Goal: Task Accomplishment & Management: Manage account settings

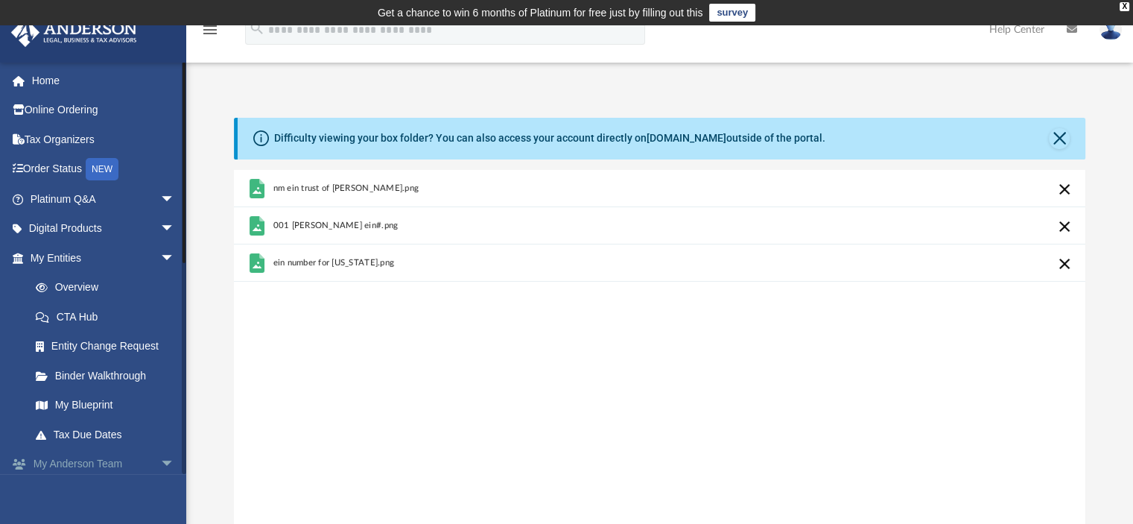
click at [160, 462] on span "arrow_drop_down" at bounding box center [175, 464] width 30 height 31
click at [110, 460] on link "My Anderson Team arrow_drop_up" at bounding box center [103, 464] width 187 height 30
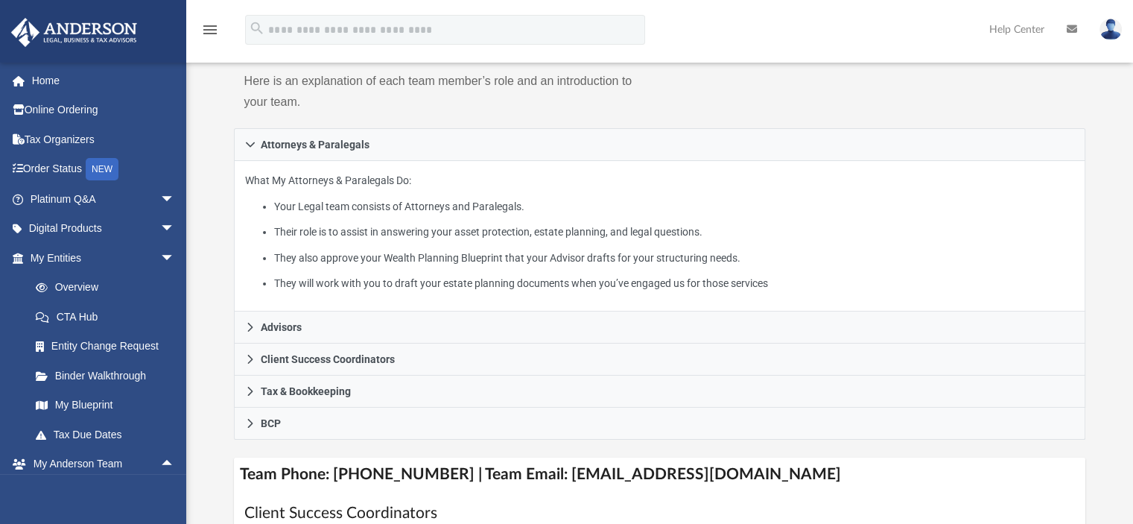
scroll to position [220, 0]
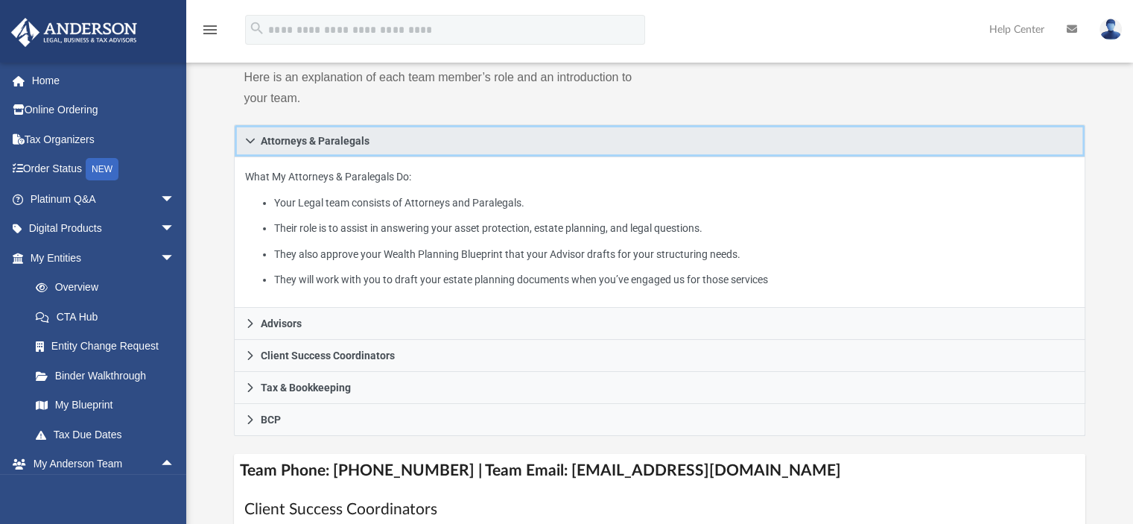
click at [252, 138] on icon at bounding box center [250, 141] width 10 height 10
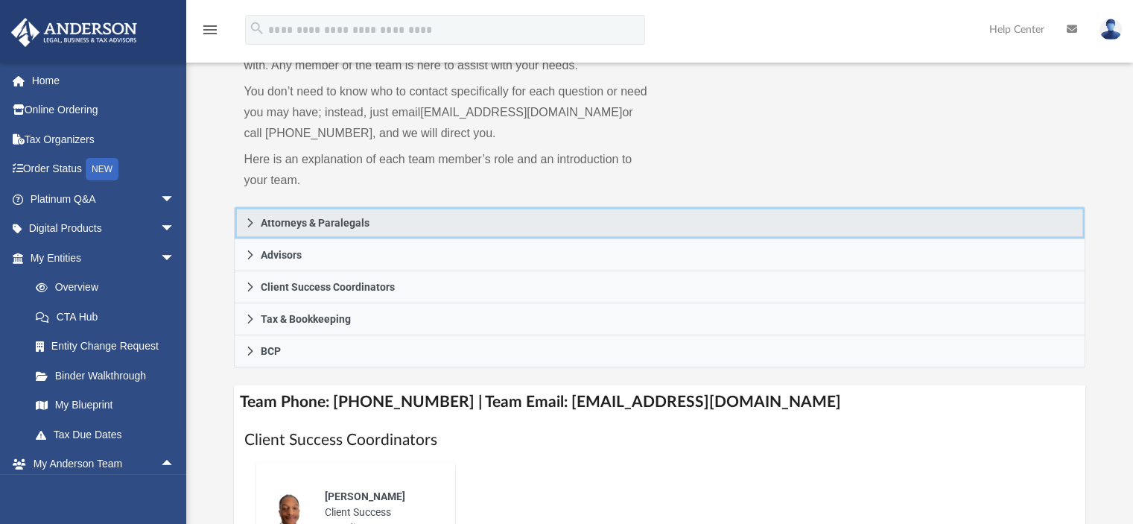
scroll to position [101, 0]
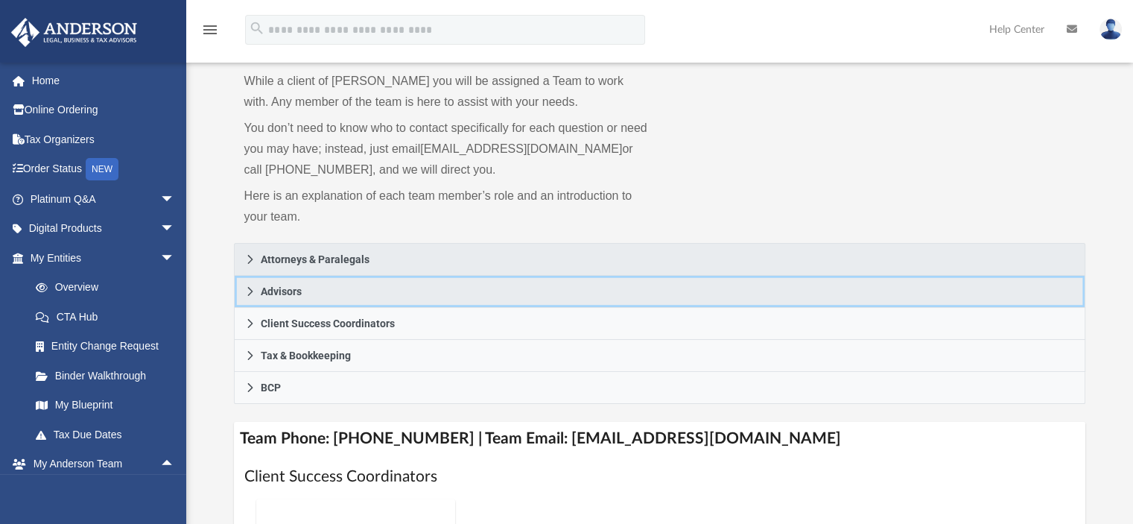
click at [281, 291] on span "Advisors" at bounding box center [281, 291] width 41 height 10
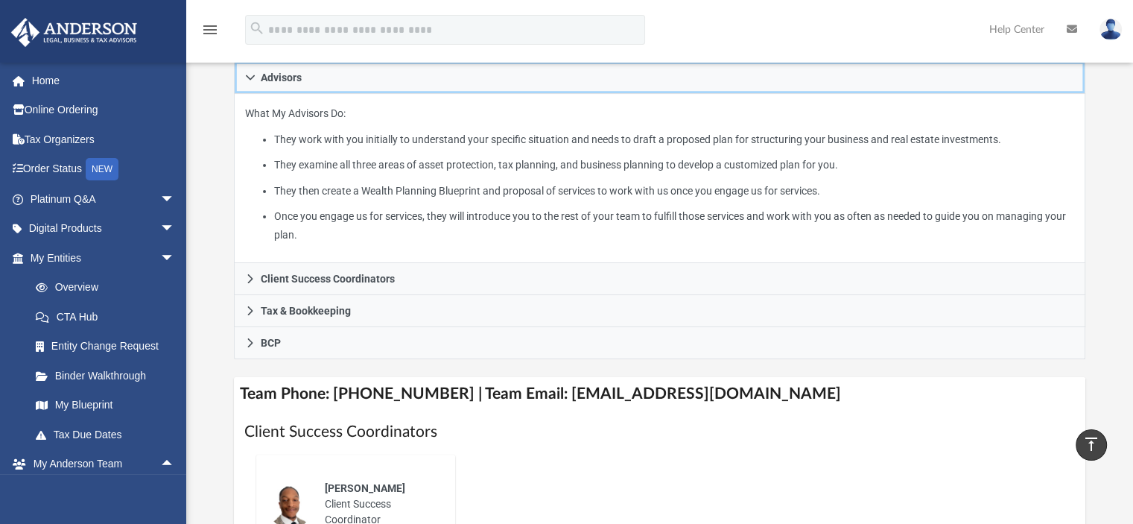
scroll to position [311, 0]
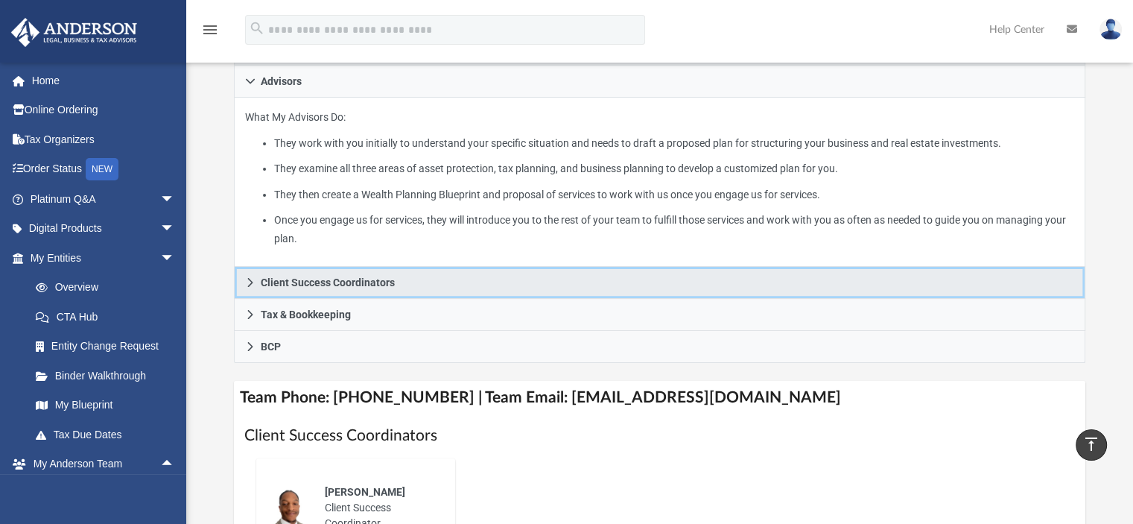
click at [381, 291] on link "Client Success Coordinators" at bounding box center [660, 283] width 852 height 32
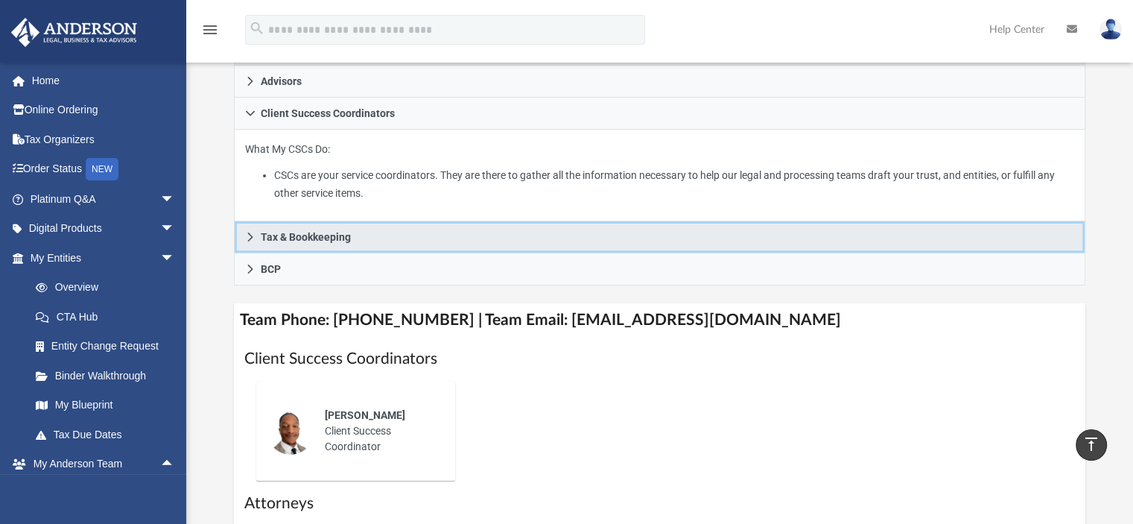
click at [337, 235] on span "Tax & Bookkeeping" at bounding box center [306, 237] width 90 height 10
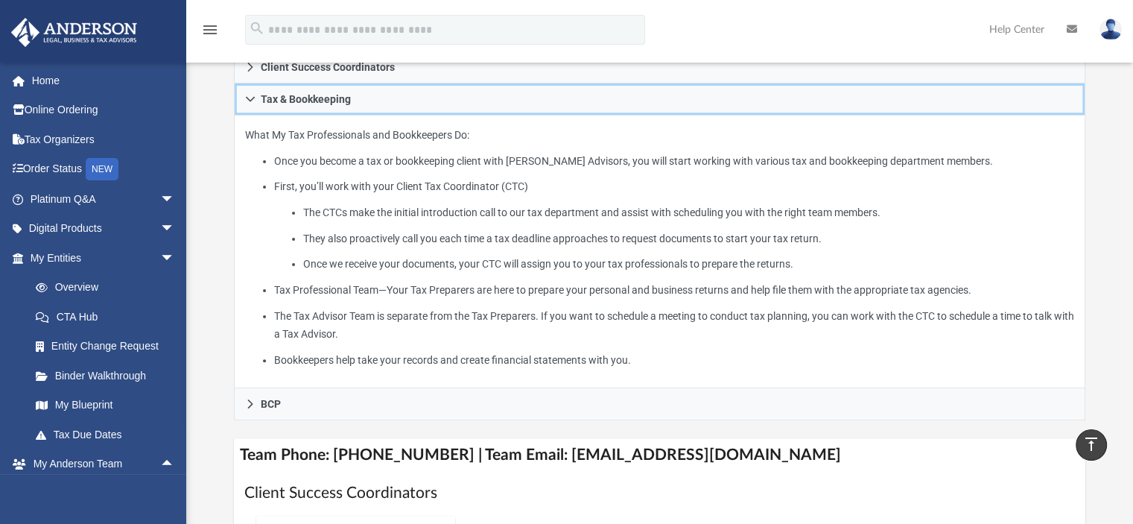
scroll to position [356, 0]
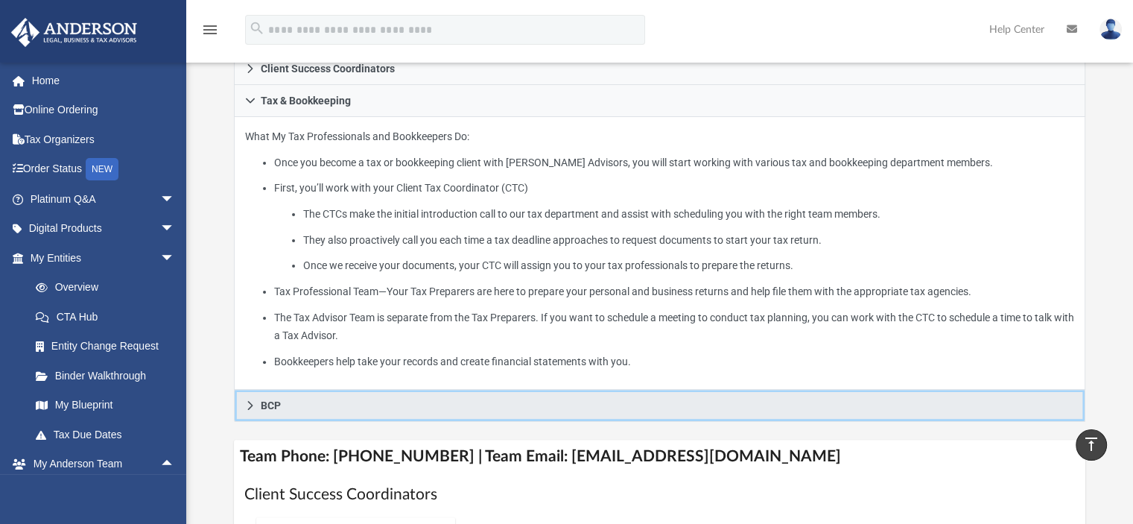
click at [270, 405] on span "BCP" at bounding box center [271, 405] width 20 height 10
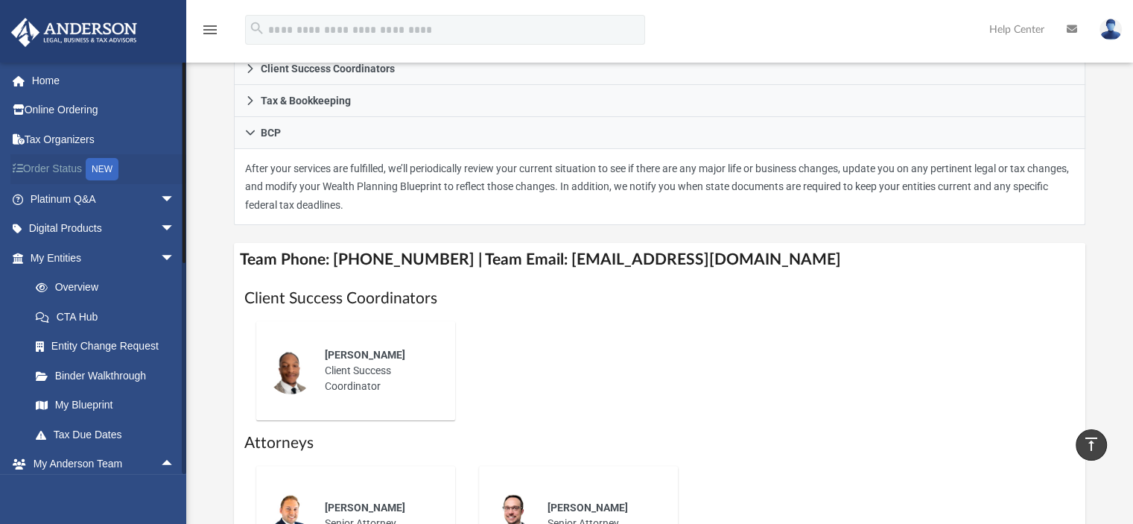
click at [69, 167] on link "Order Status NEW" at bounding box center [103, 169] width 187 height 31
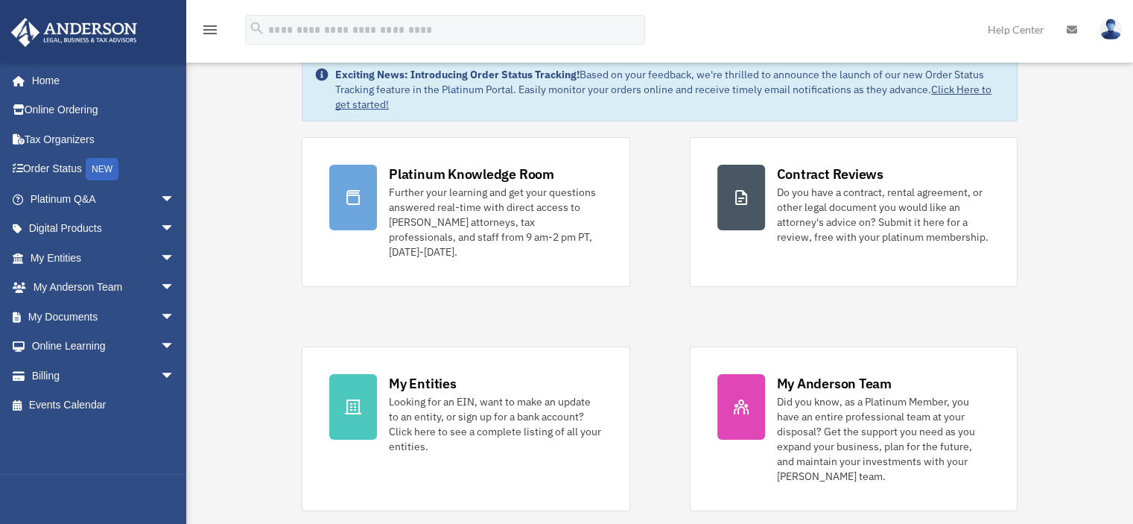
click at [160, 311] on span "arrow_drop_down" at bounding box center [175, 317] width 30 height 31
click at [66, 341] on link "Box" at bounding box center [109, 346] width 176 height 30
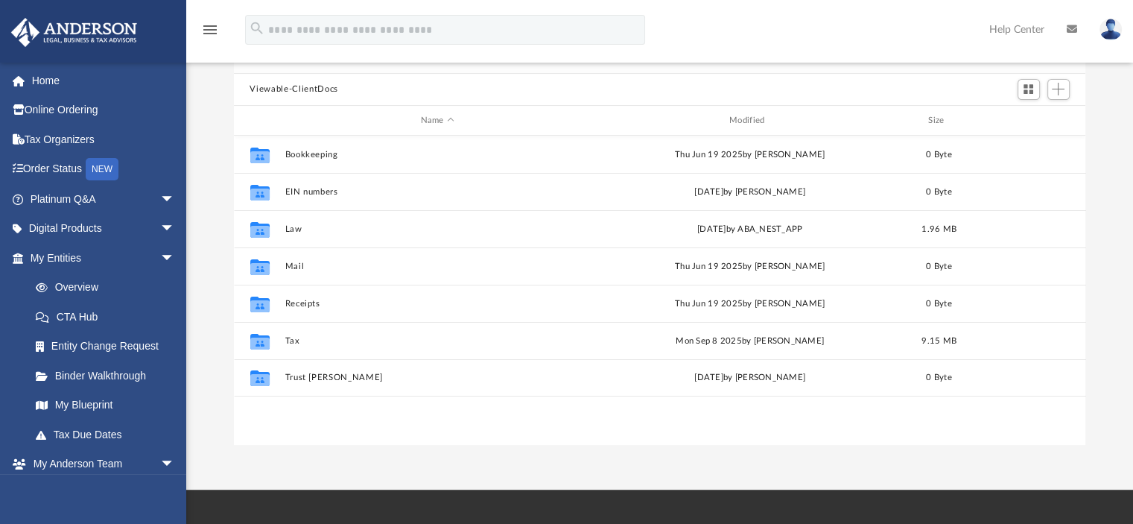
scroll to position [159, 0]
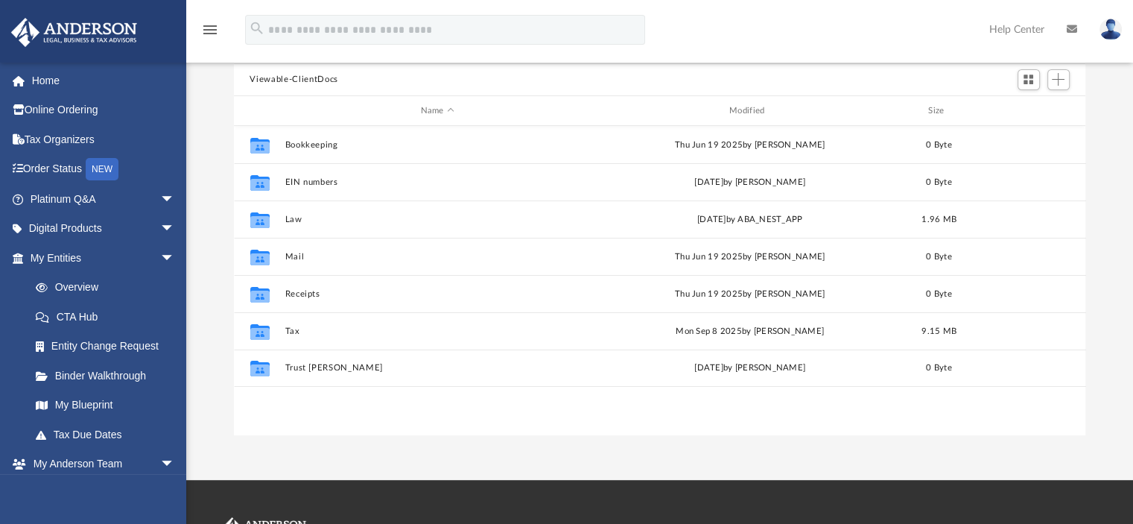
scroll to position [327, 840]
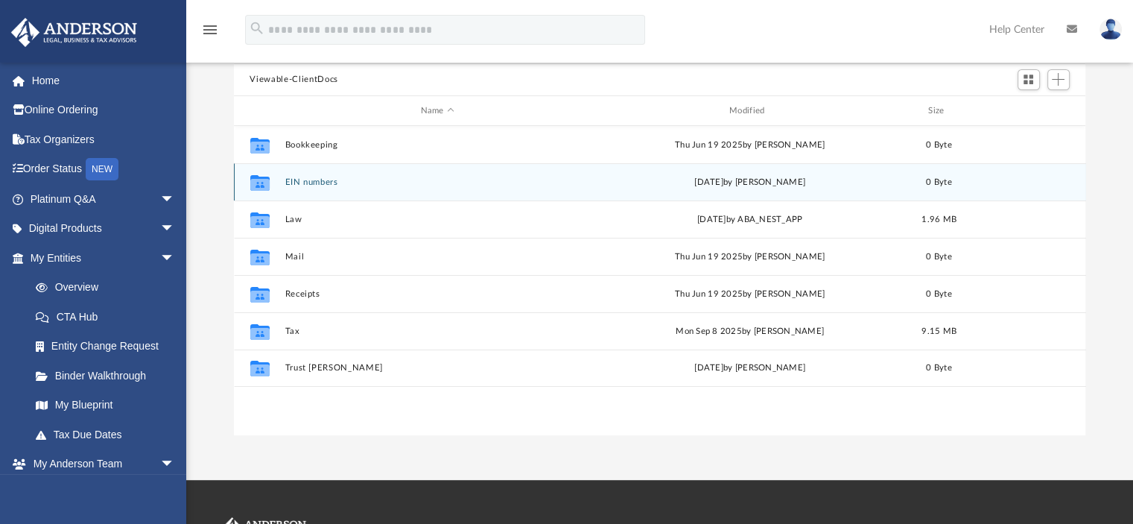
click at [691, 183] on div "Fri Jul 25 2025 by Layli Mohtashami" at bounding box center [749, 182] width 305 height 13
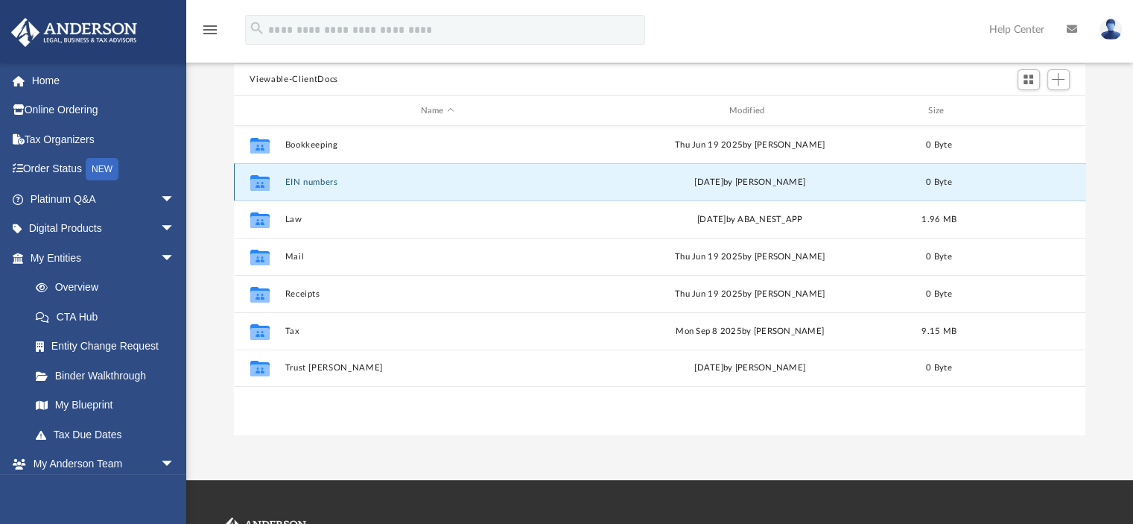
click at [254, 183] on icon "grid" at bounding box center [258, 185] width 19 height 12
click at [258, 184] on icon "grid" at bounding box center [258, 185] width 19 height 12
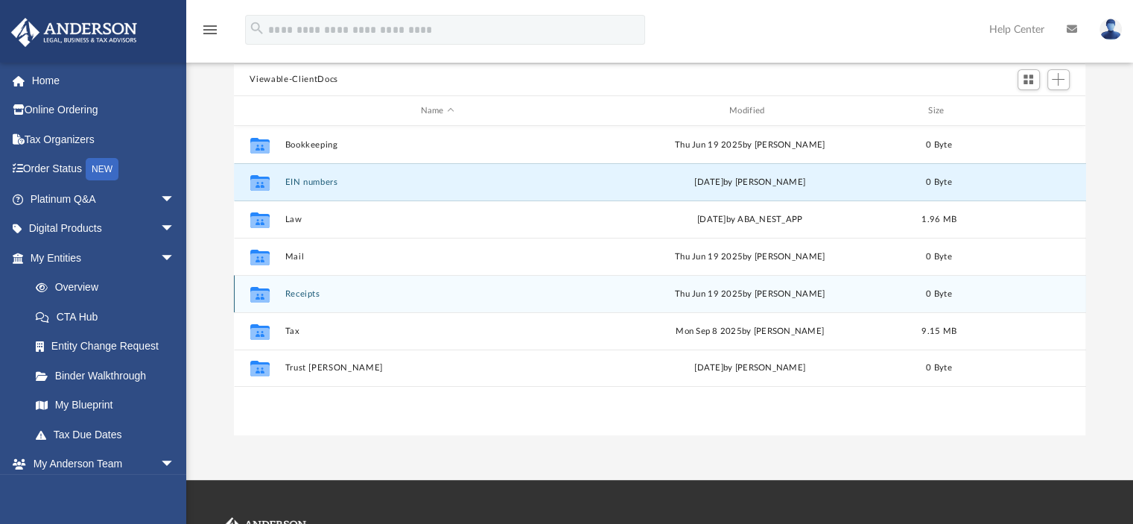
click at [262, 290] on icon "grid" at bounding box center [258, 296] width 19 height 12
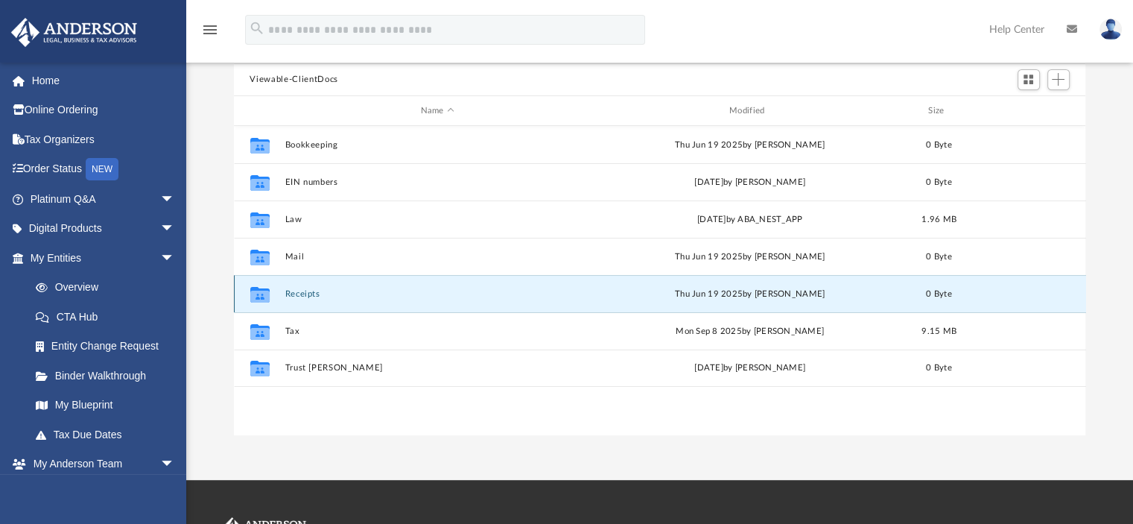
click at [262, 290] on icon "grid" at bounding box center [258, 296] width 19 height 12
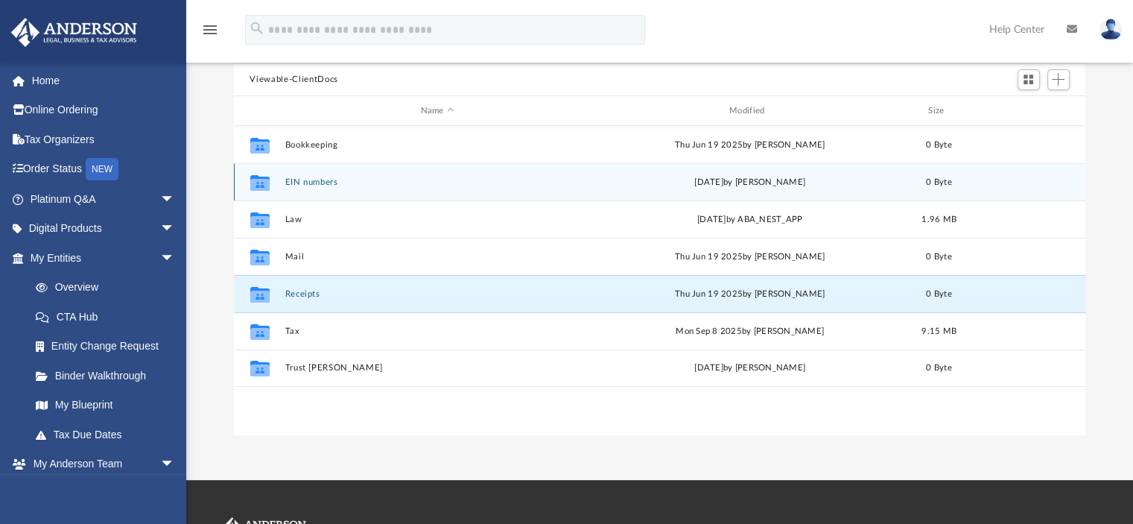
click at [944, 176] on div "0 Byte" at bounding box center [939, 182] width 60 height 13
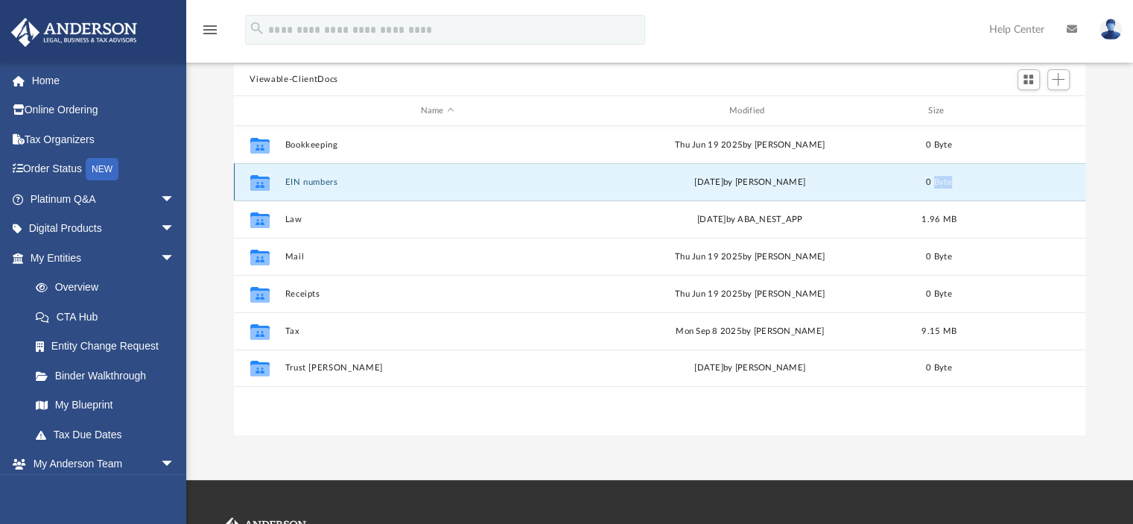
click at [944, 176] on div "0 Byte" at bounding box center [939, 182] width 60 height 13
click at [258, 185] on icon "grid" at bounding box center [258, 183] width 19 height 16
click at [250, 182] on icon "grid" at bounding box center [258, 185] width 19 height 12
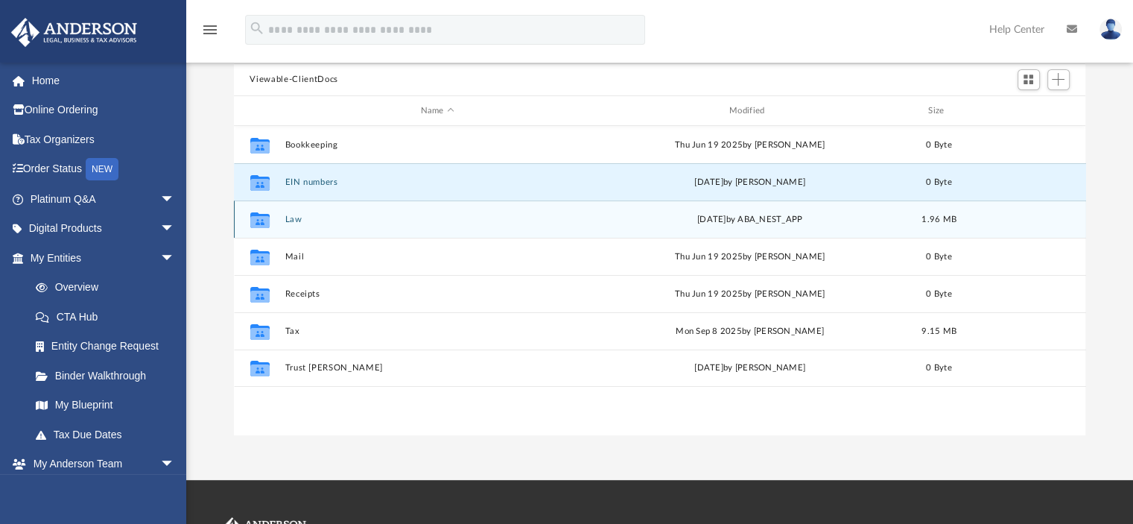
click at [263, 220] on icon "grid" at bounding box center [258, 222] width 19 height 12
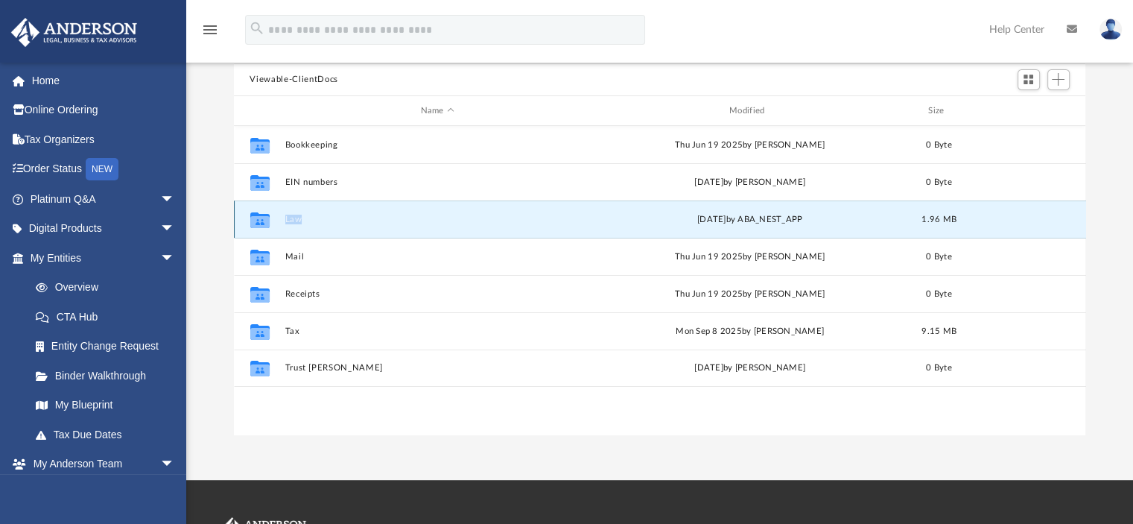
click at [263, 220] on icon "grid" at bounding box center [258, 222] width 19 height 12
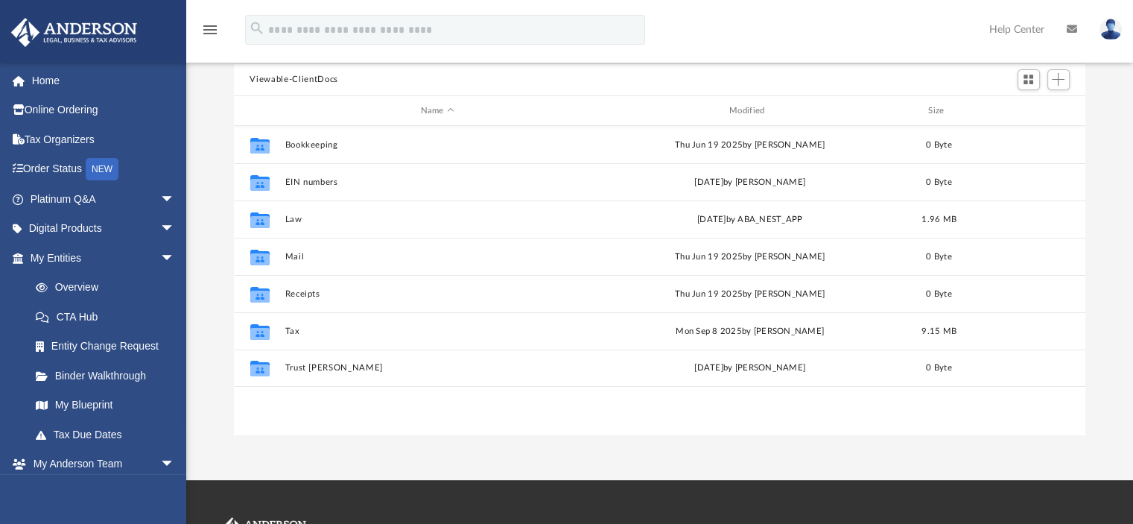
scroll to position [327, 840]
click at [1106, 29] on img at bounding box center [1110, 30] width 22 height 22
click at [1107, 23] on img at bounding box center [1110, 30] width 22 height 22
click at [1107, 28] on img at bounding box center [1110, 30] width 22 height 22
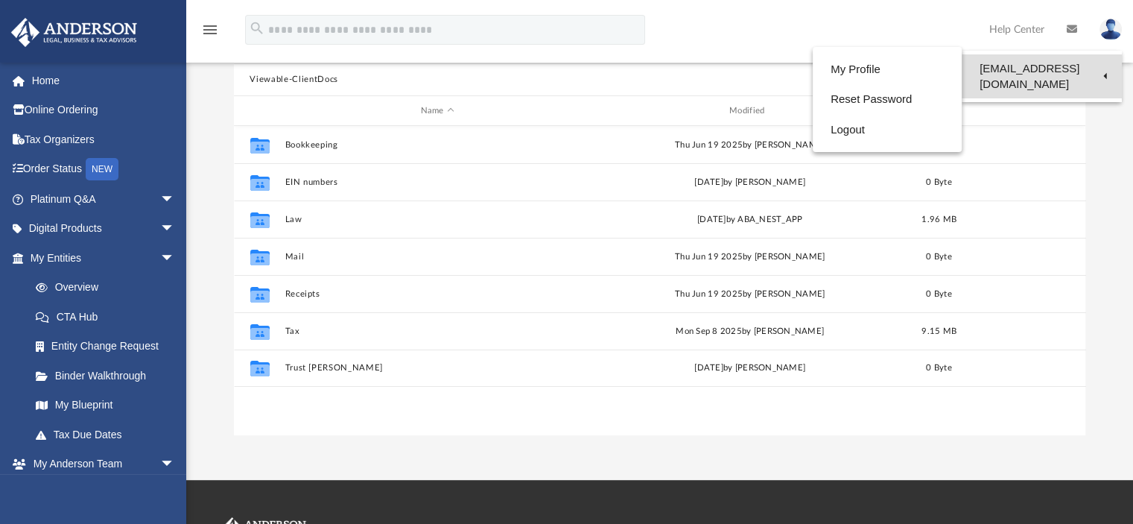
click at [1092, 60] on link "[EMAIL_ADDRESS][DOMAIN_NAME]" at bounding box center [1041, 76] width 160 height 44
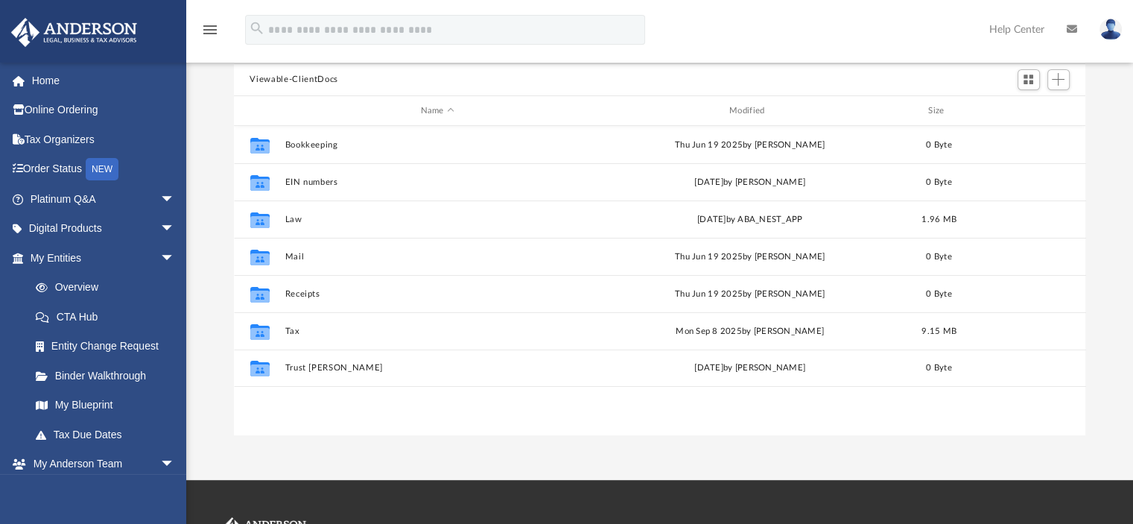
click at [1114, 28] on img at bounding box center [1110, 30] width 22 height 22
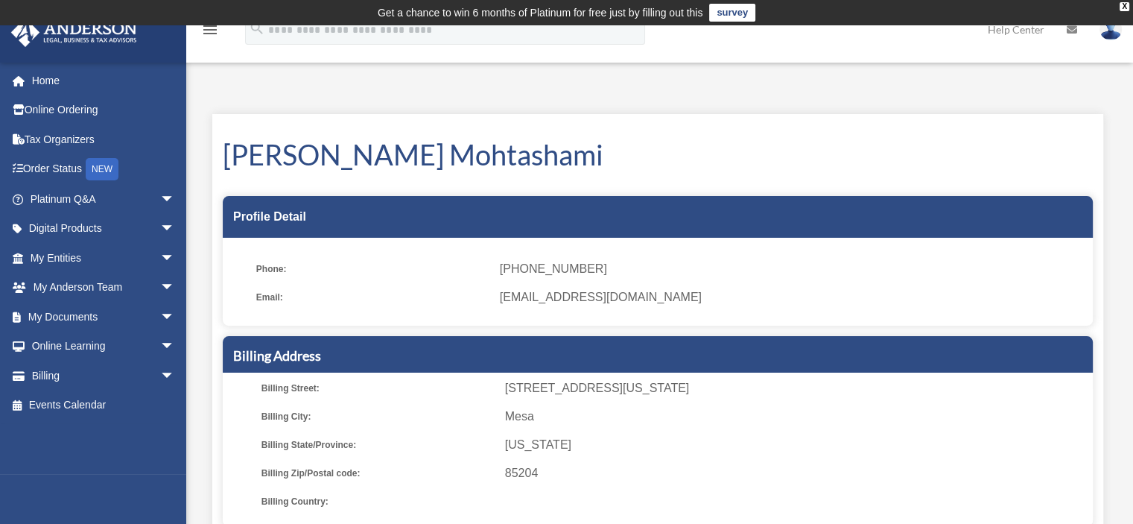
click at [1110, 29] on img at bounding box center [1110, 30] width 22 height 22
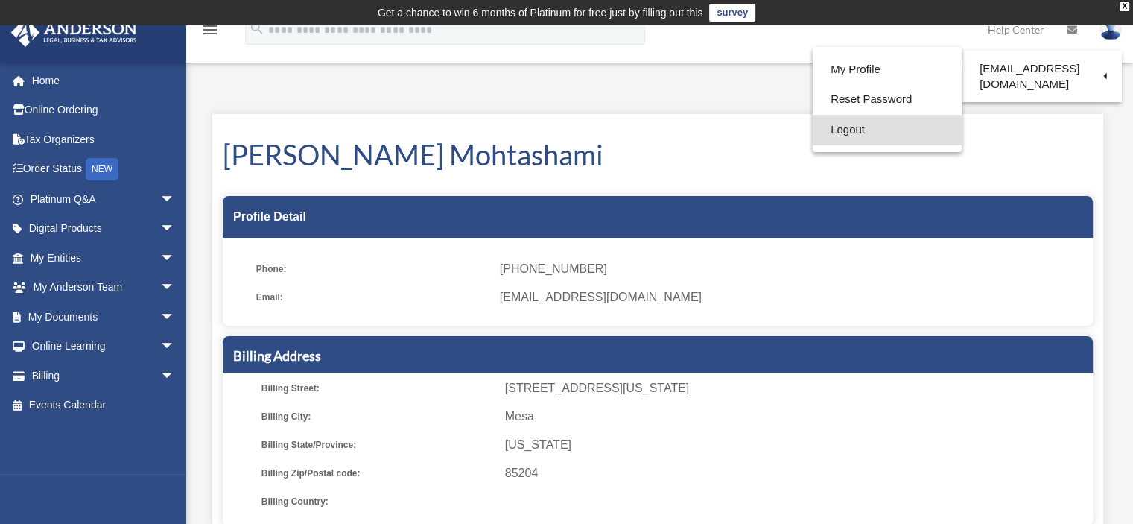
click at [851, 125] on link "Logout" at bounding box center [886, 130] width 149 height 31
